Goal: Find specific page/section: Find specific page/section

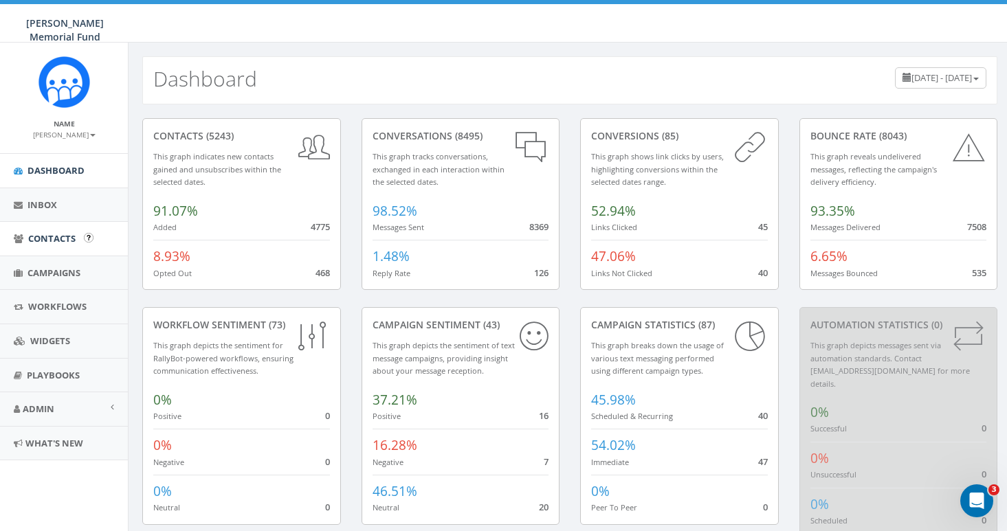
click at [58, 234] on span "Contacts" at bounding box center [51, 238] width 47 height 12
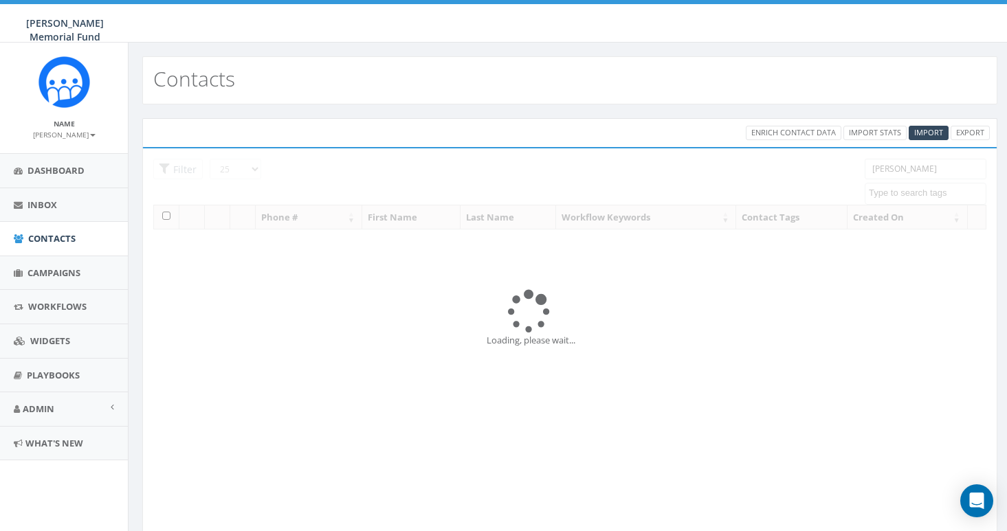
select select
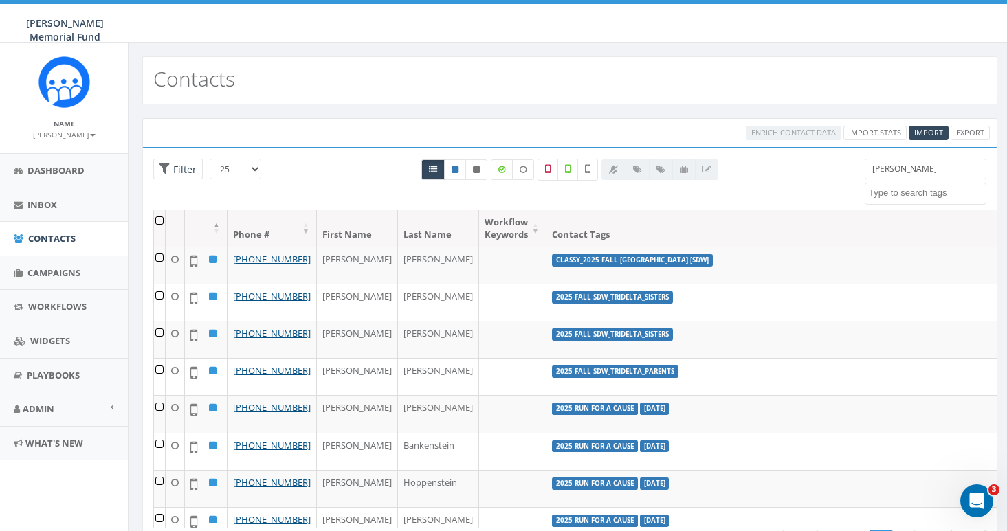
click at [882, 185] on span at bounding box center [926, 194] width 122 height 22
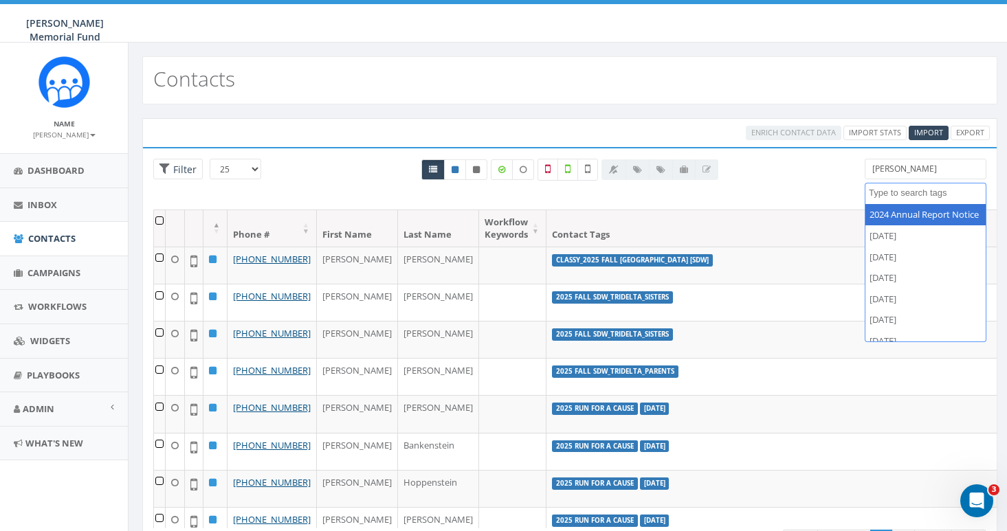
paste textarea "Rob Rosania"
type textarea "Rob Rosania"
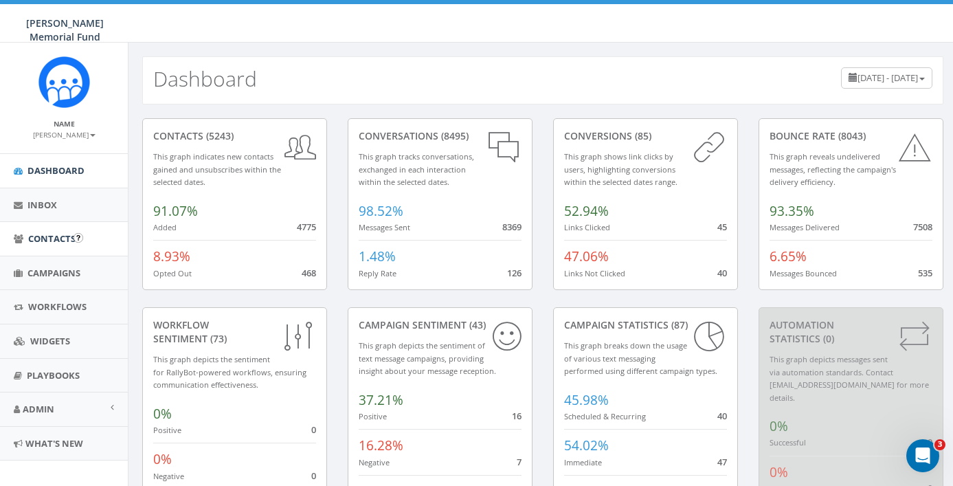
click at [33, 235] on span "Contacts" at bounding box center [51, 238] width 47 height 12
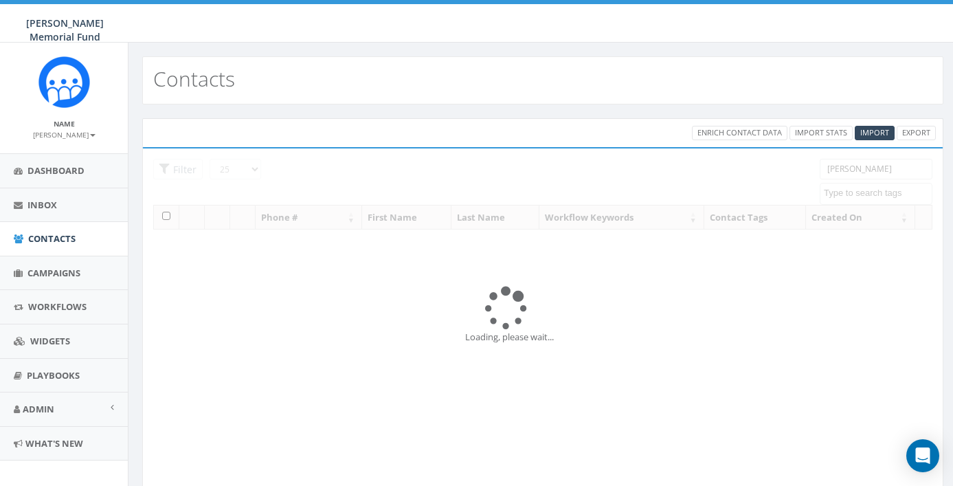
select select
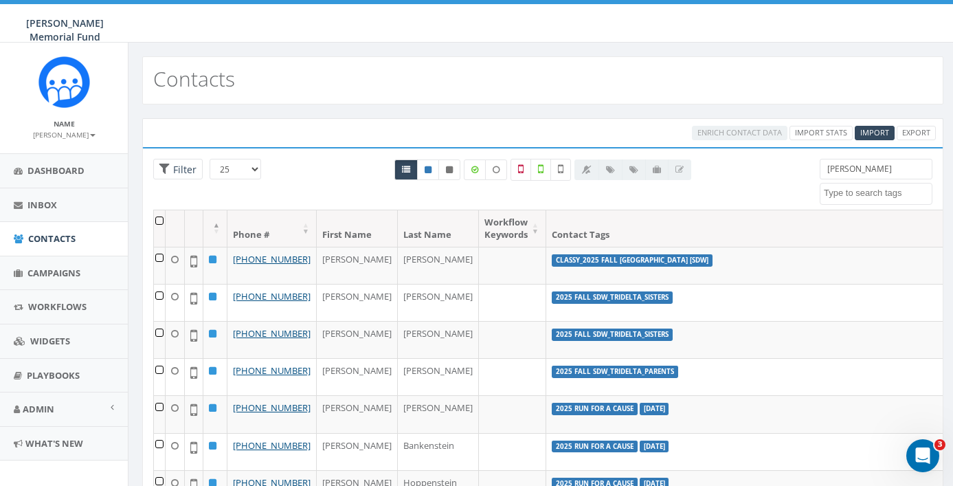
click at [899, 172] on input "Stein" at bounding box center [876, 169] width 113 height 21
paste input "Rob Rosania"
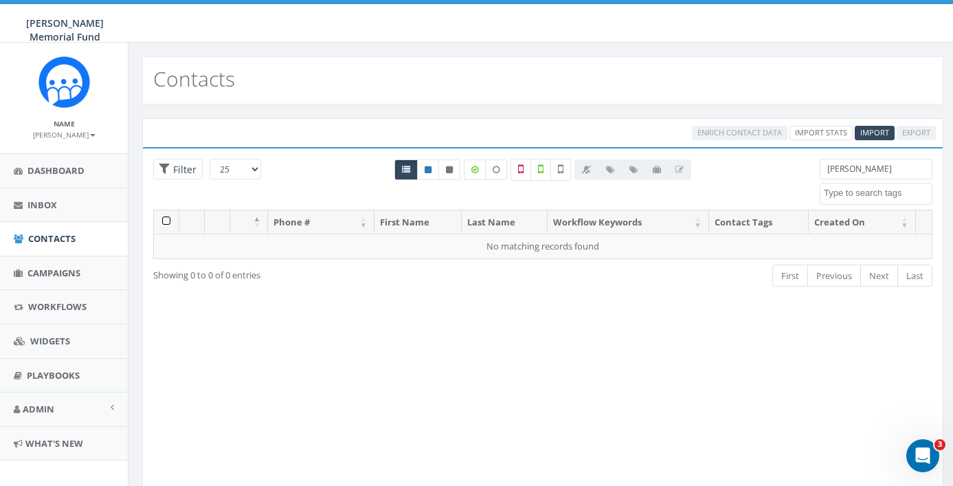
click at [837, 170] on input "Rob Rosania" at bounding box center [876, 169] width 113 height 21
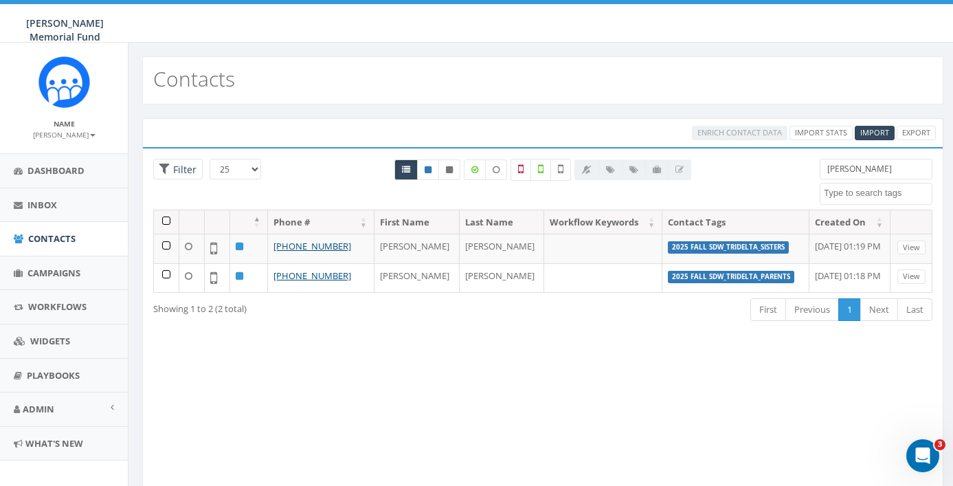
click at [843, 170] on input "Rosania" at bounding box center [876, 169] width 113 height 21
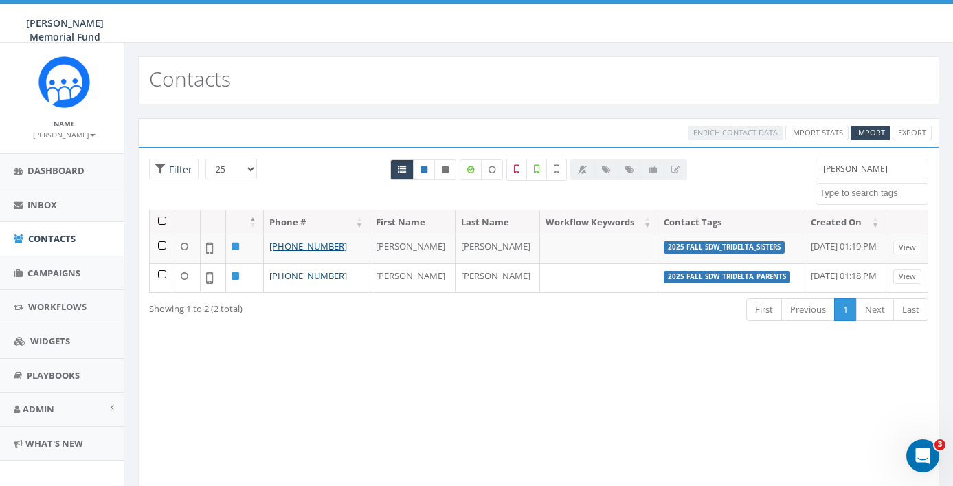
scroll to position [0, 4]
click at [865, 167] on input "Rosania" at bounding box center [872, 169] width 113 height 21
click at [835, 157] on div "Loading the filters, please wait!! Phone Number is is not First Name is is not …" at bounding box center [538, 324] width 801 height 355
click at [838, 170] on input "Rosania" at bounding box center [872, 169] width 113 height 21
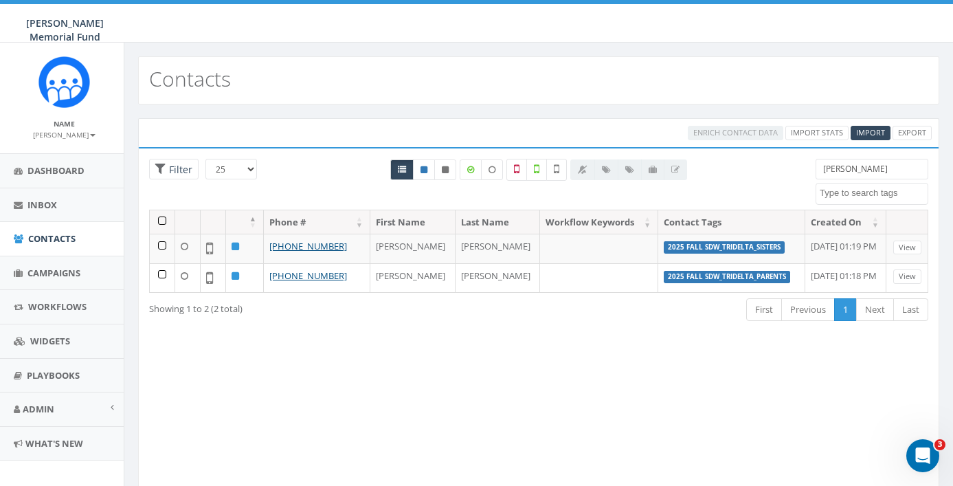
click at [838, 170] on input "Rosania" at bounding box center [872, 169] width 113 height 21
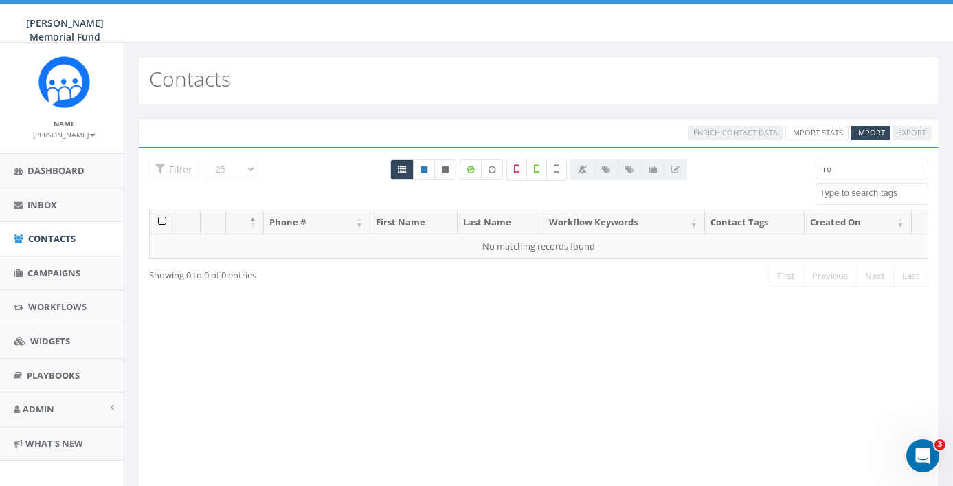
type input "r"
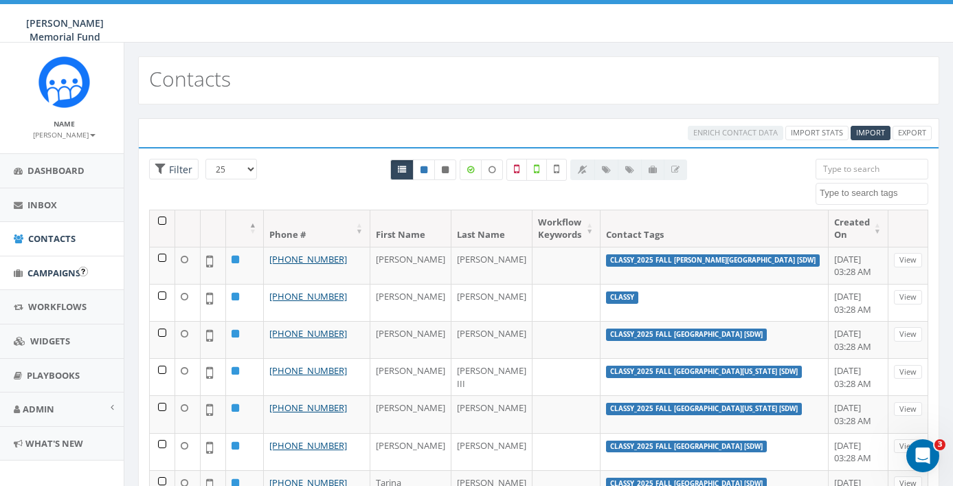
click at [59, 269] on span "Campaigns" at bounding box center [53, 273] width 53 height 12
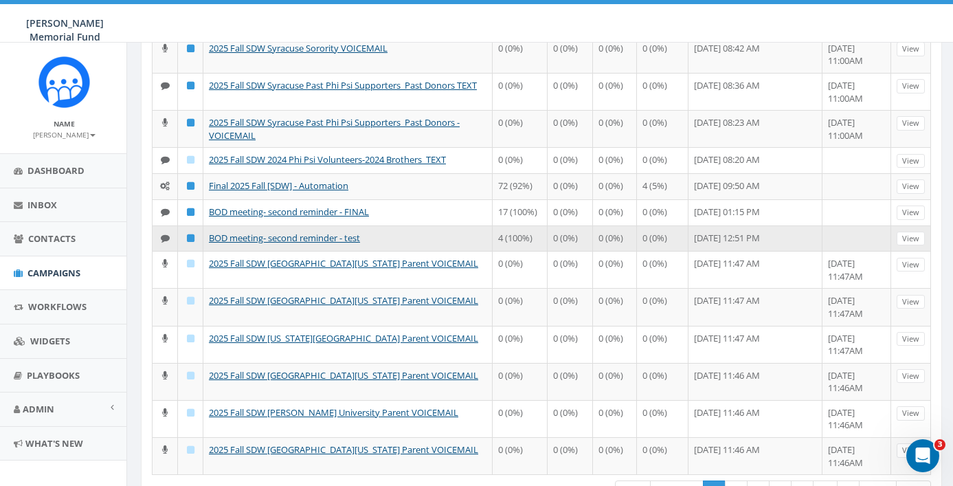
scroll to position [541, 1]
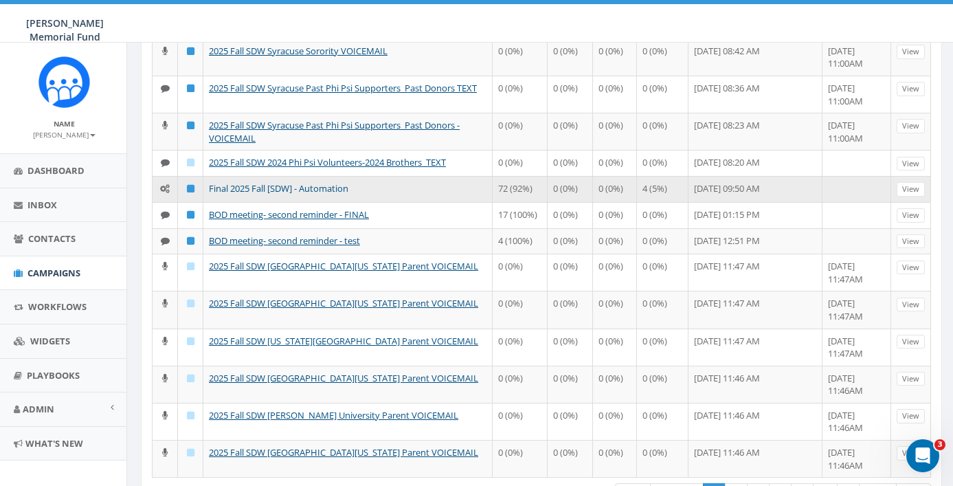
click at [243, 194] on link "Final 2025 Fall [SDW] - Automation" at bounding box center [279, 188] width 140 height 12
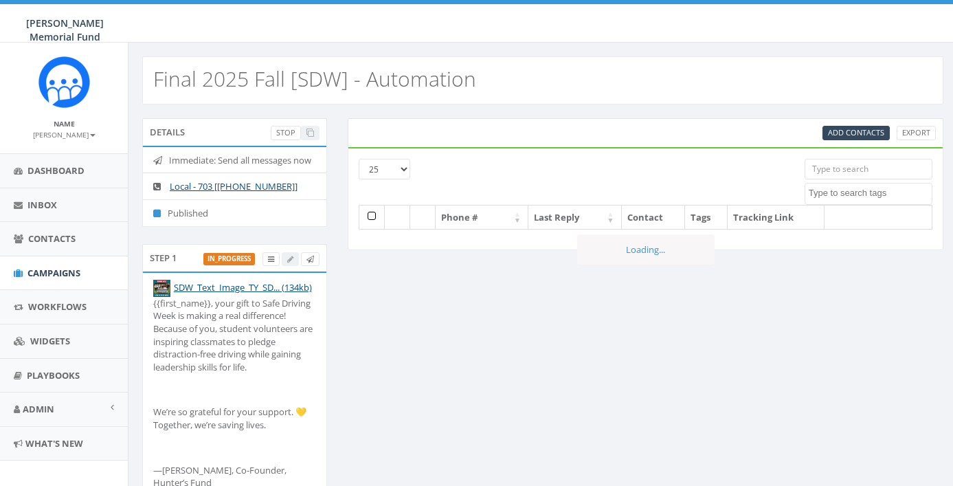
select select
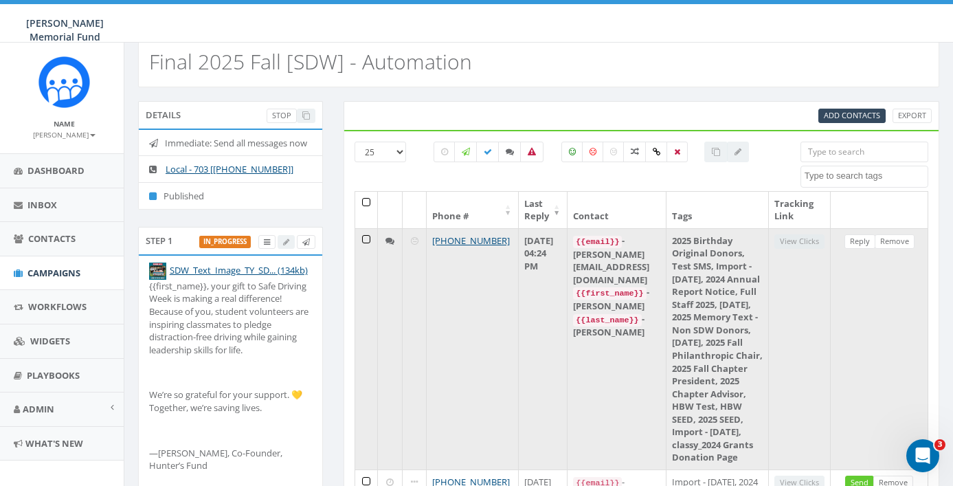
scroll to position [1, 4]
